Goal: Task Accomplishment & Management: Use online tool/utility

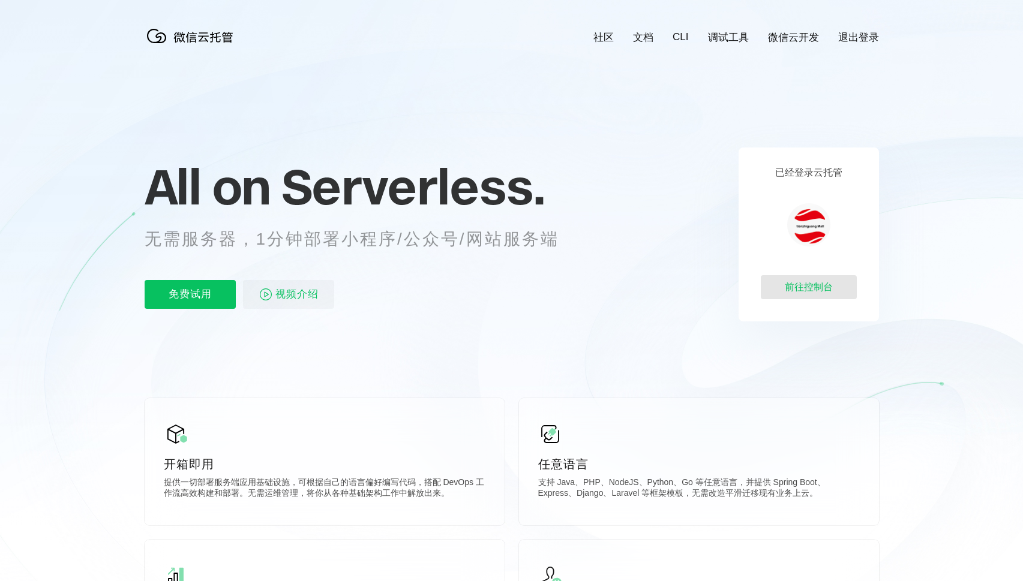
click at [812, 286] on div "前往控制台" at bounding box center [809, 287] width 96 height 24
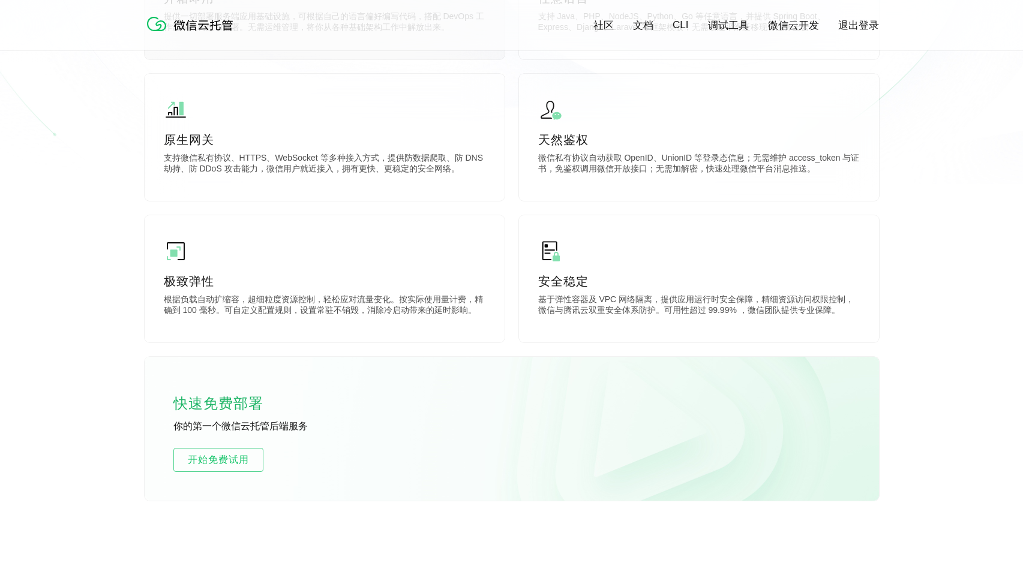
scroll to position [710, 0]
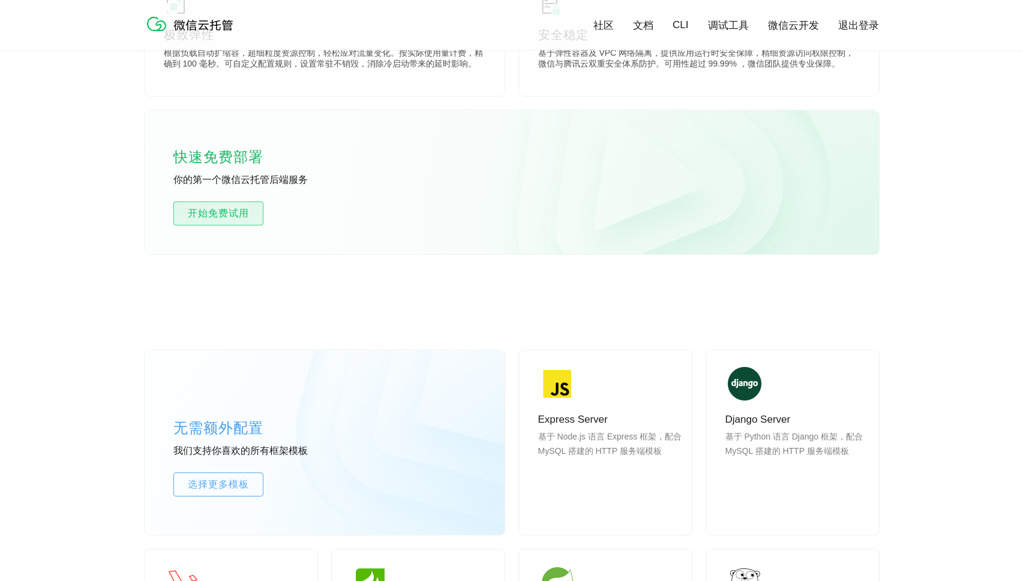
click at [223, 220] on span "开始免费试用" at bounding box center [218, 213] width 89 height 14
